Goal: Information Seeking & Learning: Learn about a topic

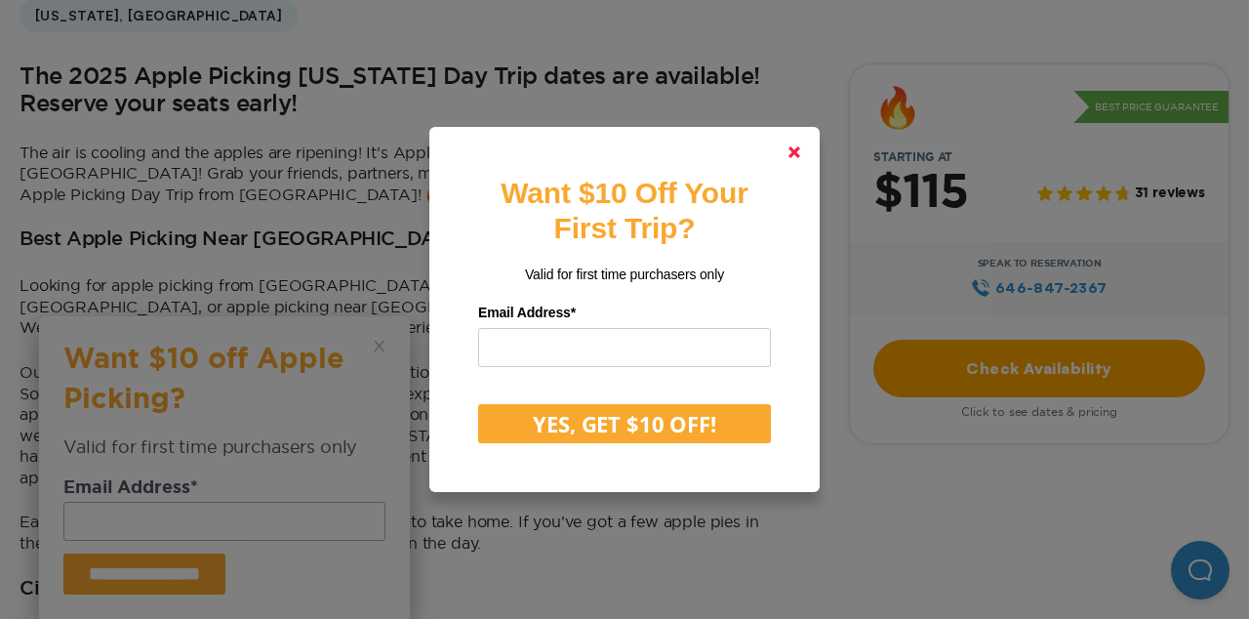
click at [785, 155] on link at bounding box center [794, 152] width 47 height 47
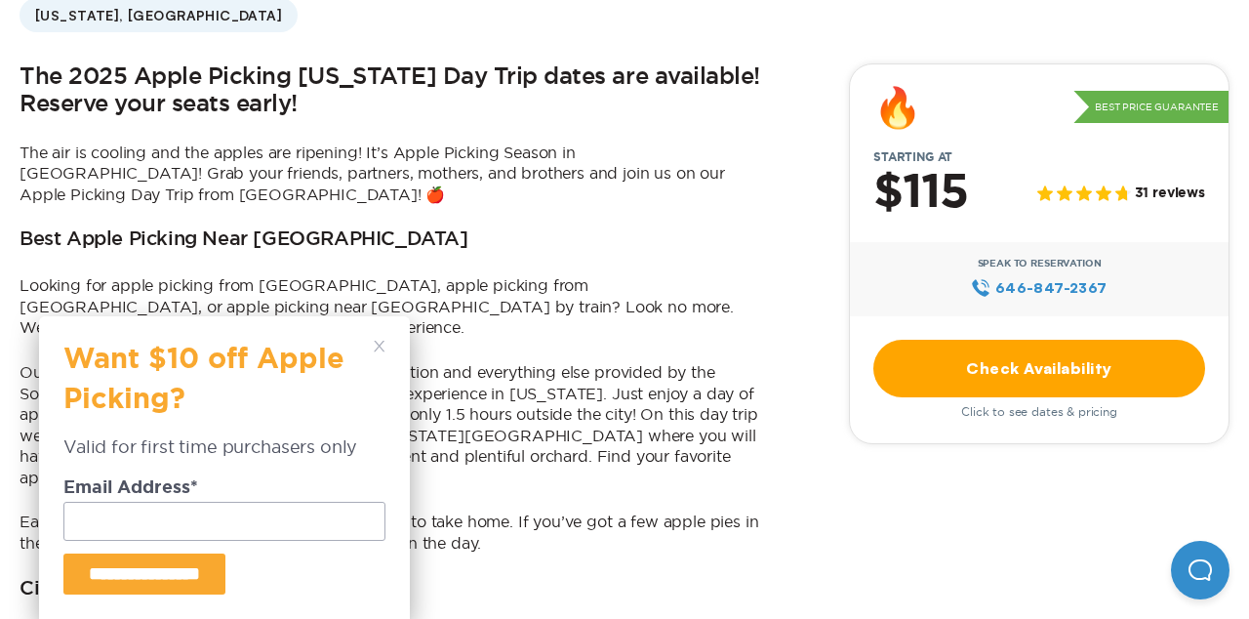
click at [379, 346] on polygon at bounding box center [379, 346] width 11 height 11
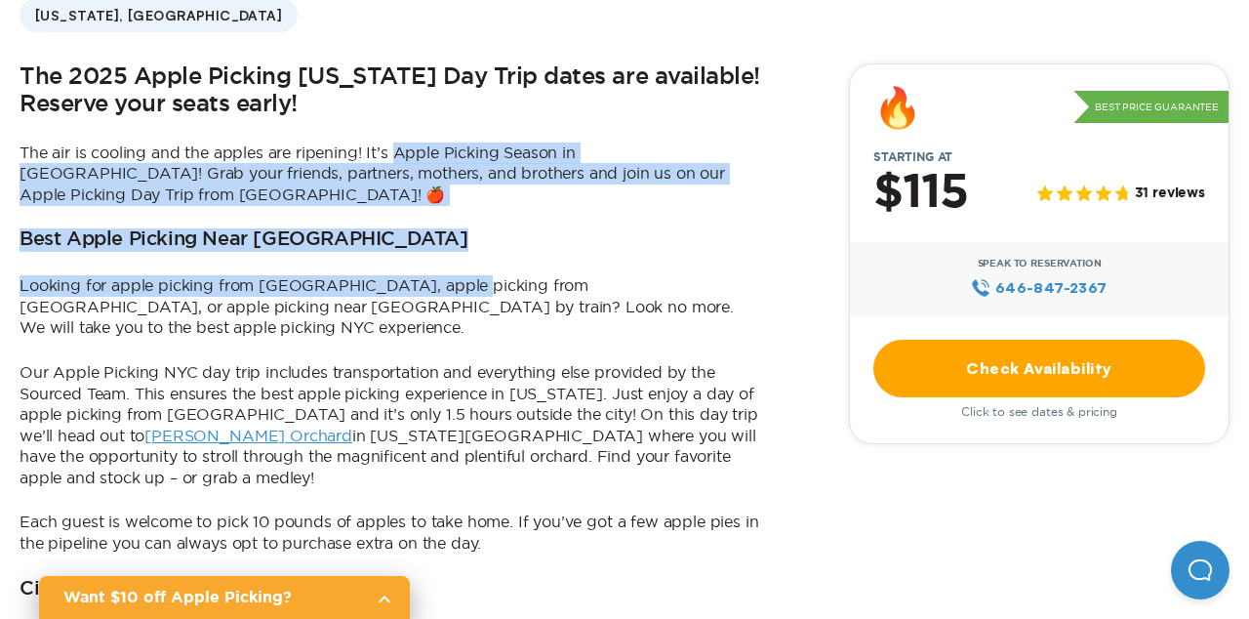
drag, startPoint x: 396, startPoint y: 155, endPoint x: 462, endPoint y: 277, distance: 138.4
click at [462, 277] on div "The 2025 Apple Picking [US_STATE] Day Trip dates are available! Reserve your se…" at bounding box center [391, 619] width 742 height 1112
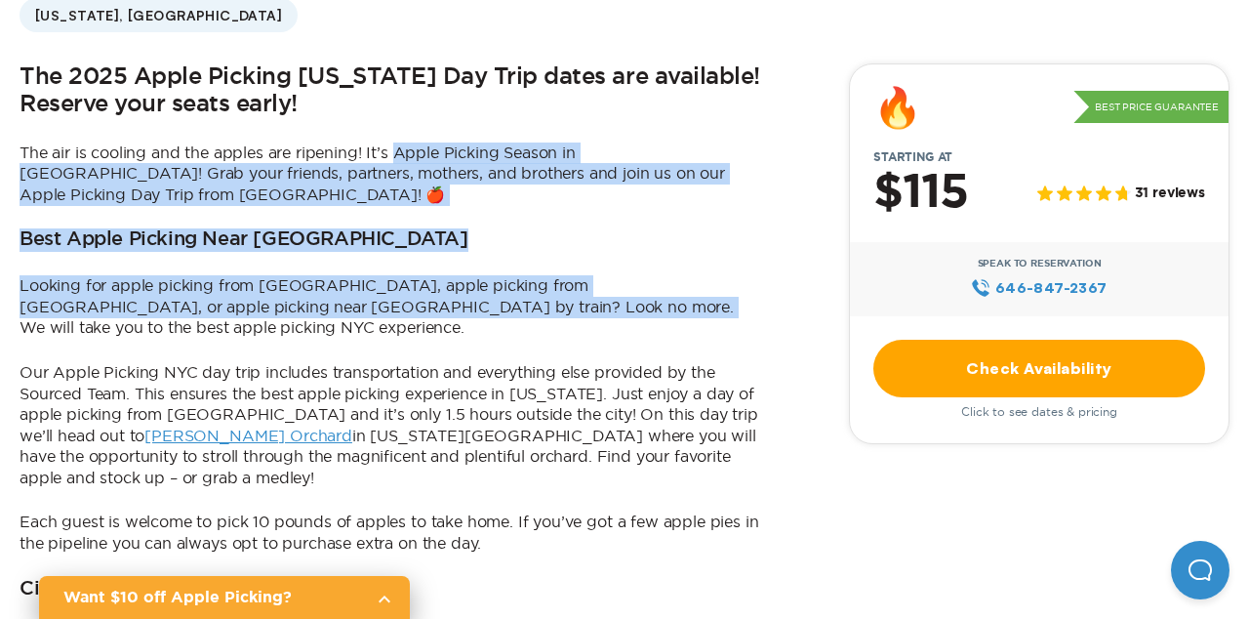
click at [462, 277] on p "Looking for apple picking from [GEOGRAPHIC_DATA], apple picking from [GEOGRAPHI…" at bounding box center [391, 306] width 742 height 63
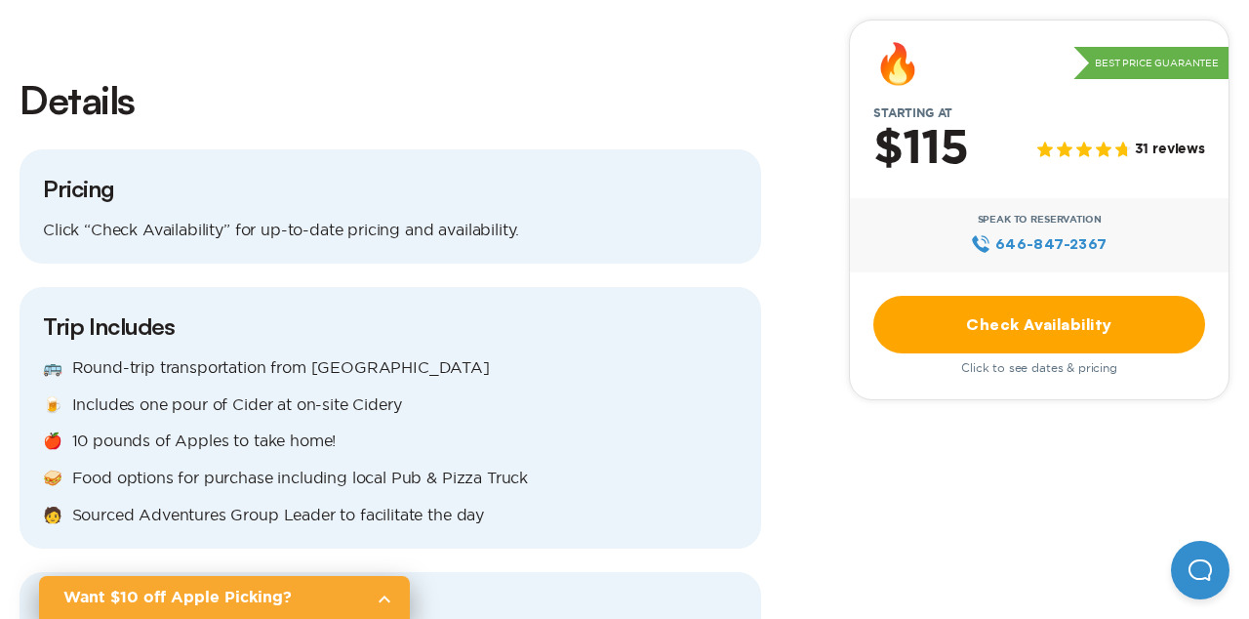
scroll to position [1793, 0]
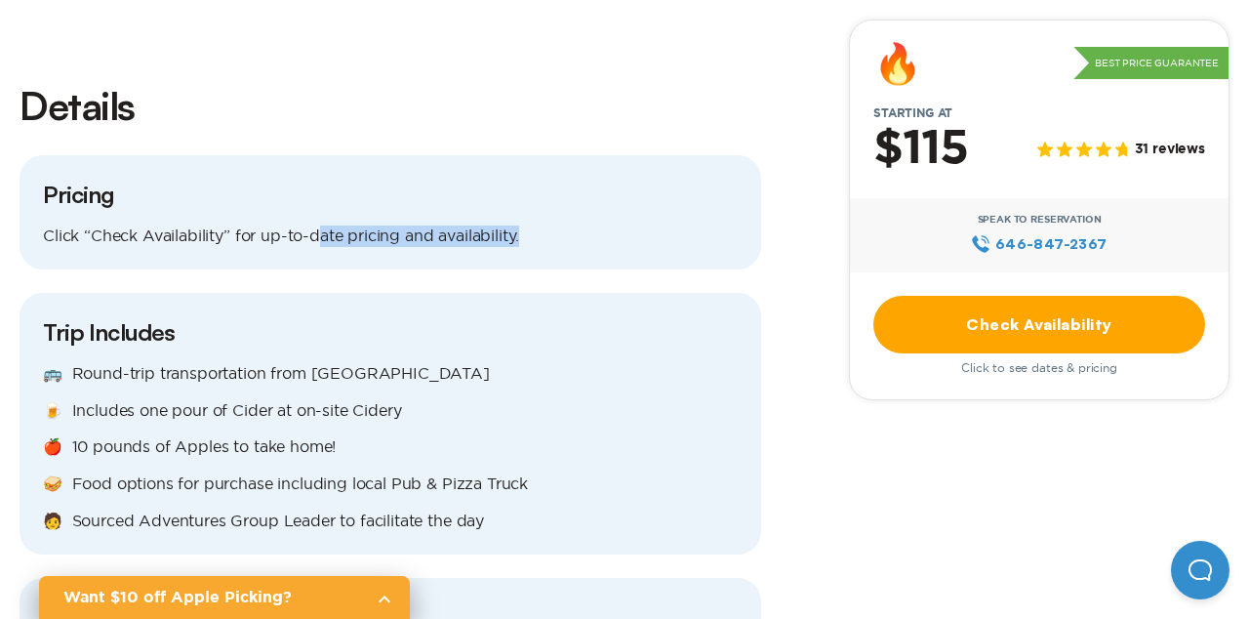
drag, startPoint x: 317, startPoint y: 188, endPoint x: 361, endPoint y: 194, distance: 44.3
click at [360, 194] on div "Pricing Click “Check Availability” for up-to-date pricing and availability." at bounding box center [391, 212] width 742 height 115
click at [361, 194] on div "Pricing Click “Check Availability” for up-to-date pricing and availability." at bounding box center [391, 212] width 742 height 115
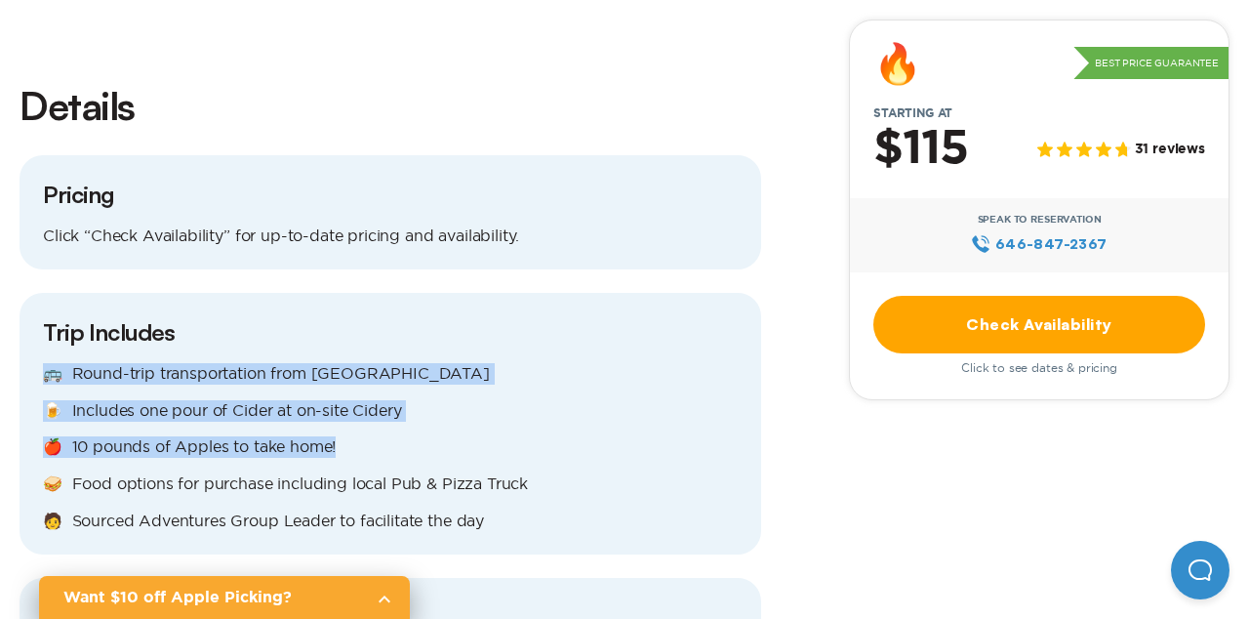
drag, startPoint x: 188, startPoint y: 304, endPoint x: 341, endPoint y: 396, distance: 178.3
click at [341, 396] on div "Trip Includes 🚌 Round-trip transportation from [GEOGRAPHIC_DATA] 🍺 Includes one…" at bounding box center [391, 424] width 742 height 262
click at [341, 436] on p "🍎 10 pounds of Apples to take home!" at bounding box center [390, 446] width 695 height 21
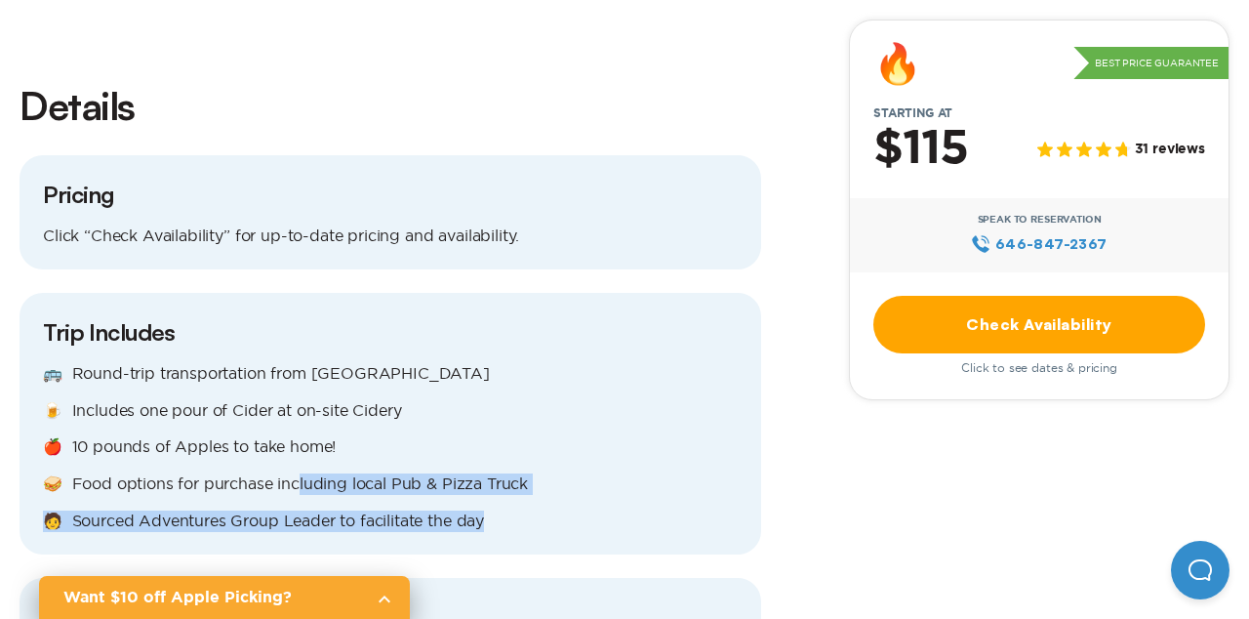
drag, startPoint x: 292, startPoint y: 426, endPoint x: 347, endPoint y: 486, distance: 82.2
click at [347, 486] on div "Trip Includes 🚌 Round-trip transportation from [GEOGRAPHIC_DATA] 🍺 Includes one…" at bounding box center [391, 424] width 742 height 262
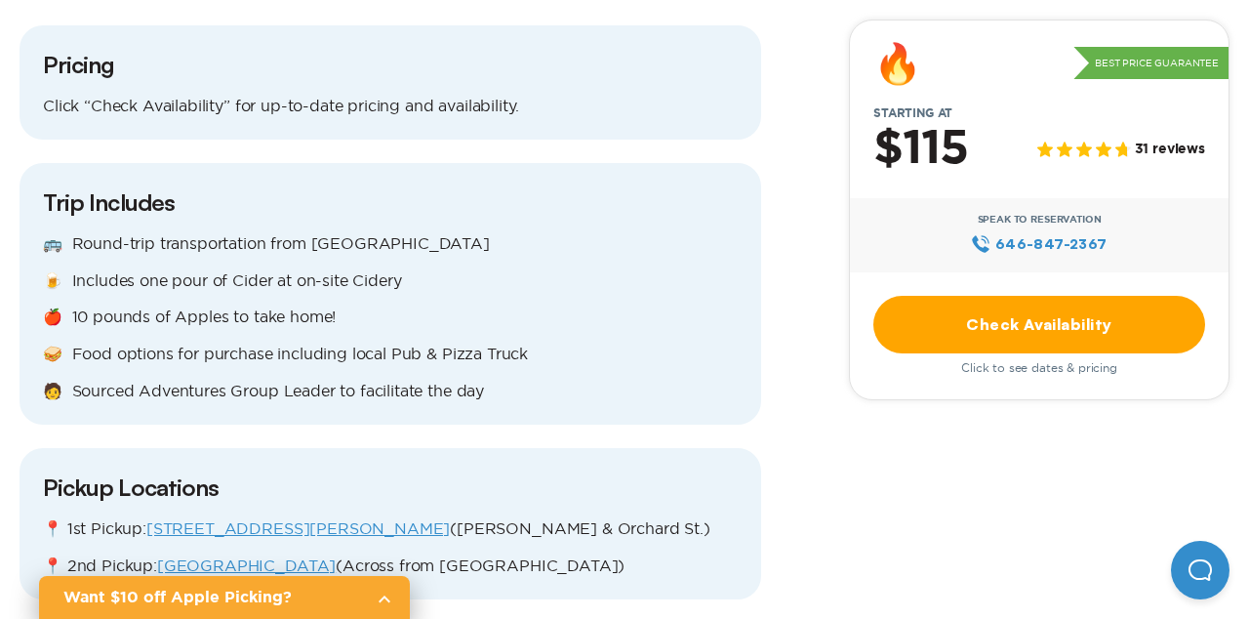
scroll to position [1925, 0]
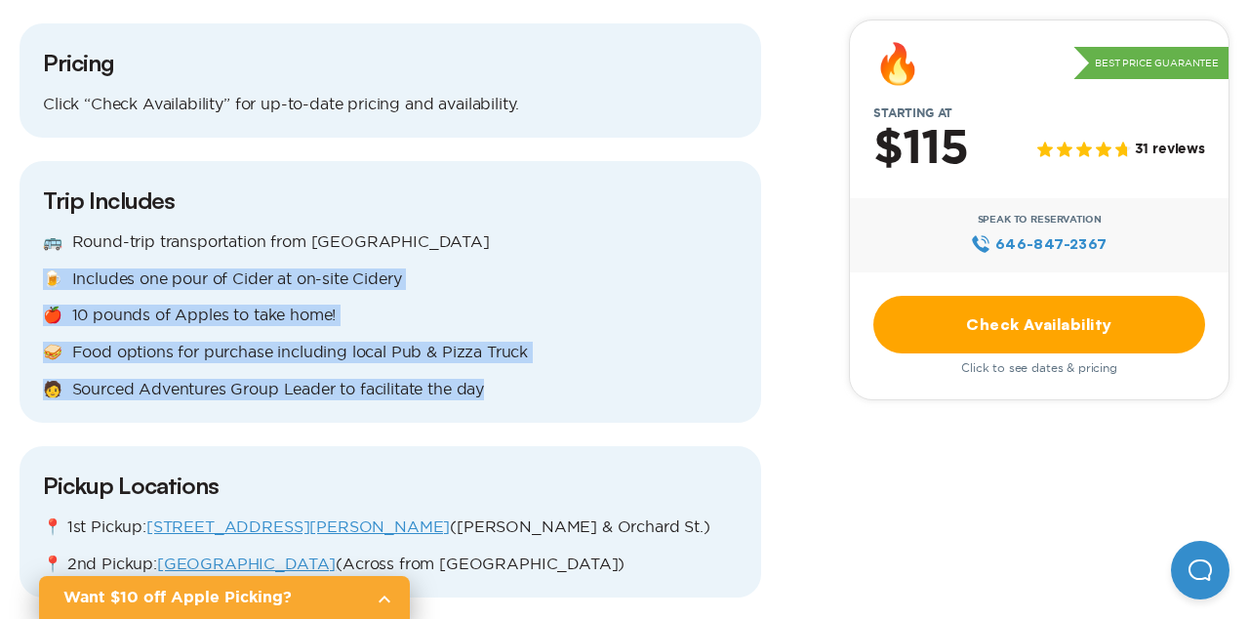
drag, startPoint x: 282, startPoint y: 361, endPoint x: 231, endPoint y: 197, distance: 171.7
click at [232, 197] on div "Trip Includes 🚌 Round-trip transportation from [GEOGRAPHIC_DATA] 🍺 Includes one…" at bounding box center [391, 292] width 742 height 262
click at [231, 231] on div "🚌 Round-trip transportation from [GEOGRAPHIC_DATA] 🍺 Includes one pour of Cider…" at bounding box center [390, 315] width 695 height 168
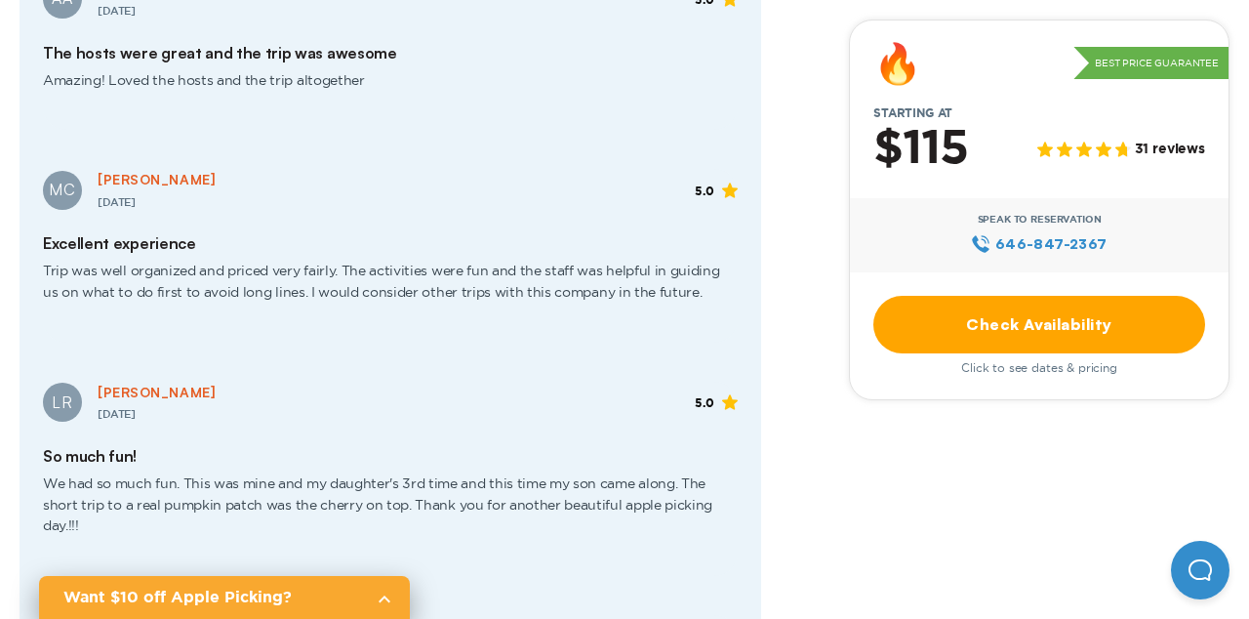
scroll to position [2706, 0]
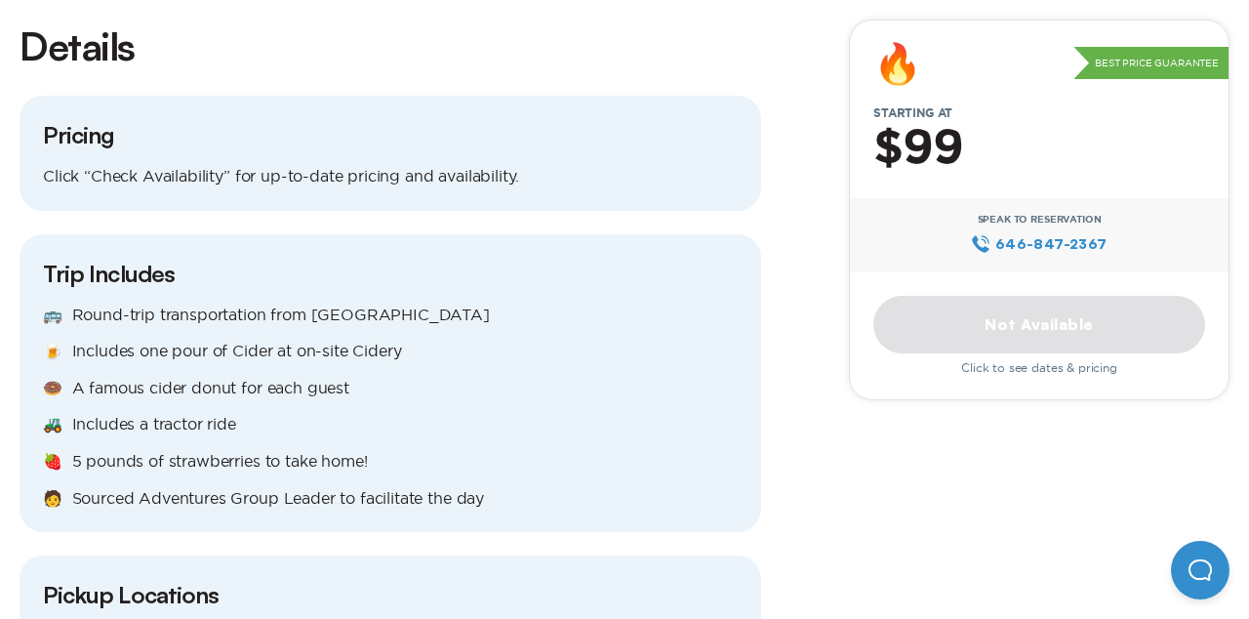
scroll to position [1437, 0]
